Goal: Obtain resource: Download file/media

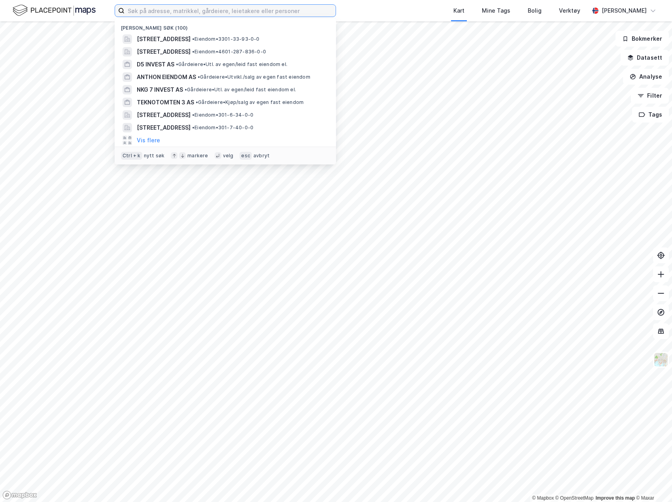
click at [186, 12] on input at bounding box center [230, 11] width 211 height 12
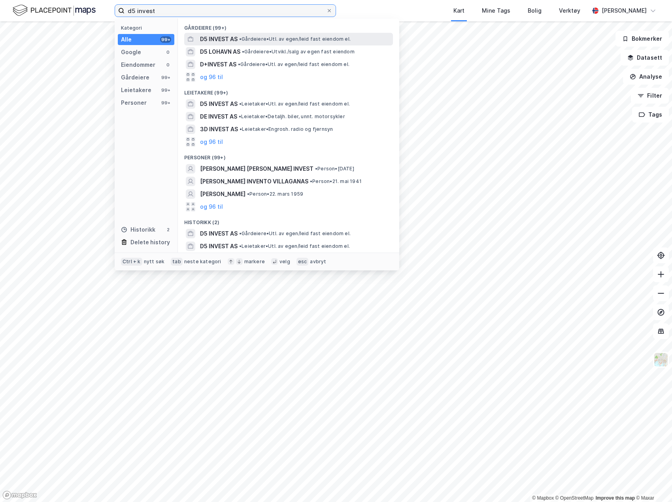
type input "d5 invest"
click at [272, 36] on span "• Gårdeiere • Utl. av egen/leid fast eiendom el." at bounding box center [294, 39] width 111 height 6
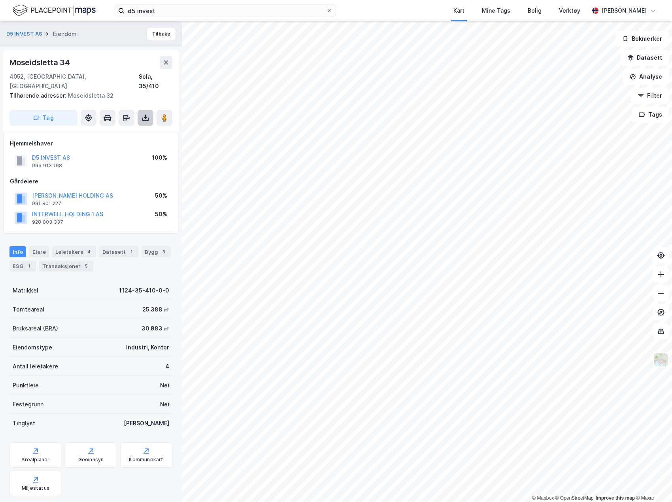
click at [149, 118] on icon at bounding box center [145, 119] width 7 height 3
click at [129, 130] on div "Last ned grunnbok" at bounding box center [106, 133] width 46 height 6
drag, startPoint x: 114, startPoint y: 281, endPoint x: 163, endPoint y: 279, distance: 49.1
click at [163, 281] on div "Matrikkel 1124-35-410-0-0" at bounding box center [90, 290] width 163 height 19
copy div "1124-35-410-0-0"
